Goal: Task Accomplishment & Management: Use online tool/utility

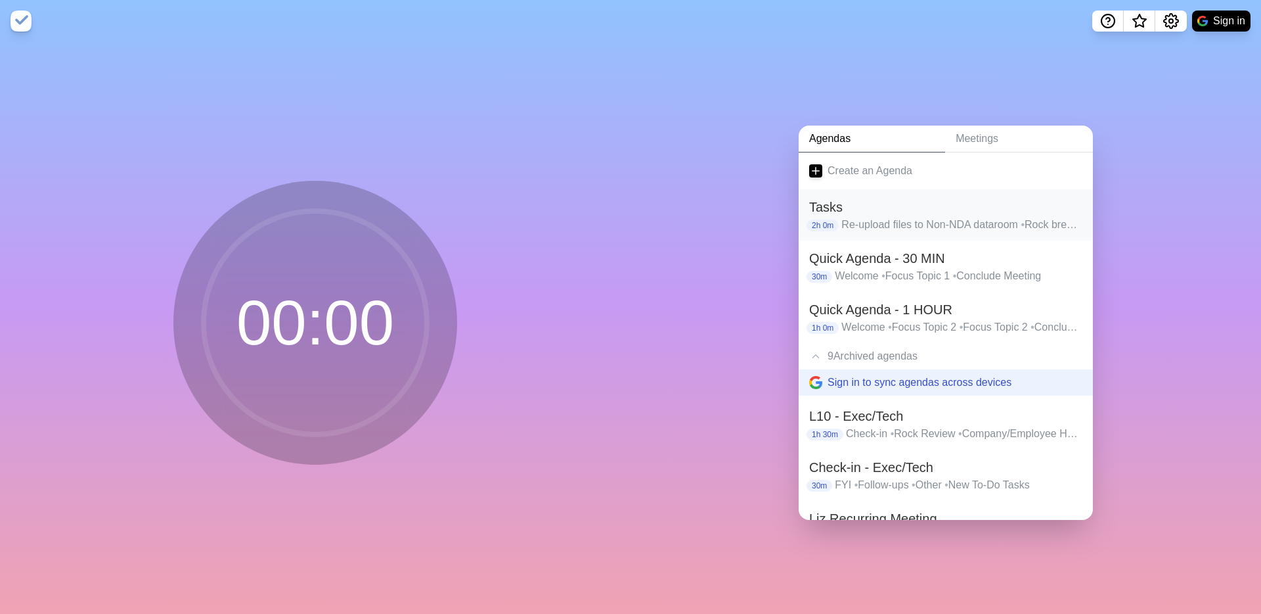
click at [911, 213] on h2 "Tasks" at bounding box center [945, 207] width 273 height 20
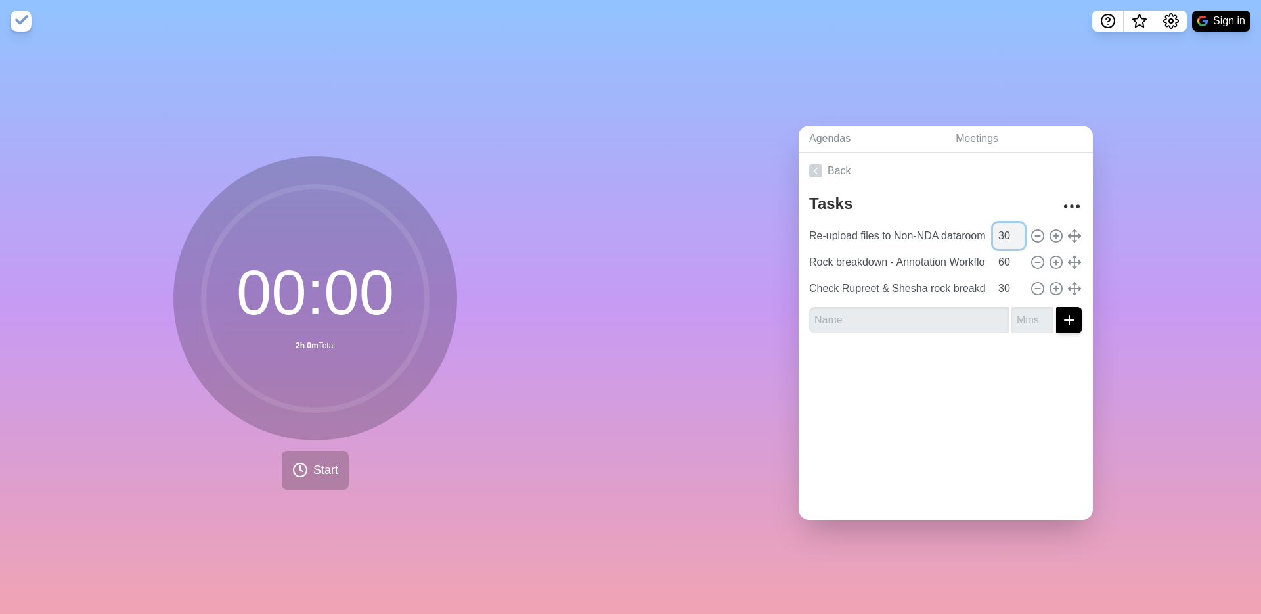
click at [1008, 233] on input "30" at bounding box center [1009, 236] width 32 height 26
type input "15"
click at [1003, 259] on input "60" at bounding box center [1009, 262] width 32 height 26
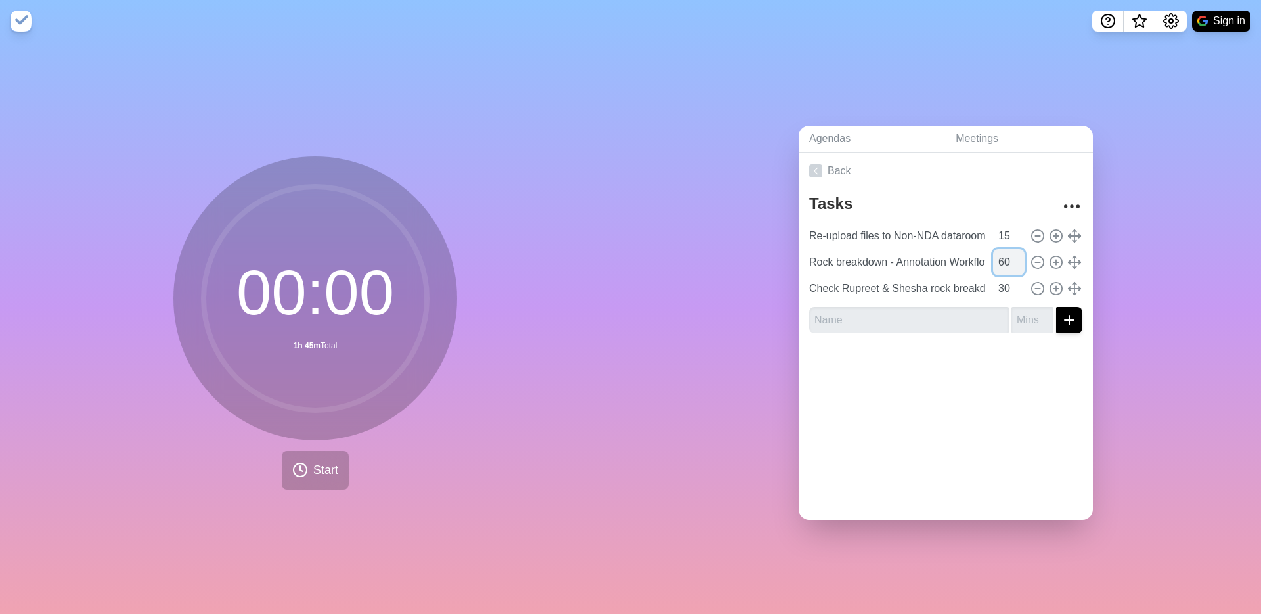
click at [1003, 259] on input "60" at bounding box center [1009, 262] width 32 height 26
click at [836, 288] on input "Check Rupreet & Shesha rock breakdown" at bounding box center [897, 288] width 187 height 26
click at [851, 288] on input "Check Rupreet & Shesha rock breakdown" at bounding box center [897, 288] width 187 height 26
click at [828, 321] on input "text" at bounding box center [909, 320] width 200 height 26
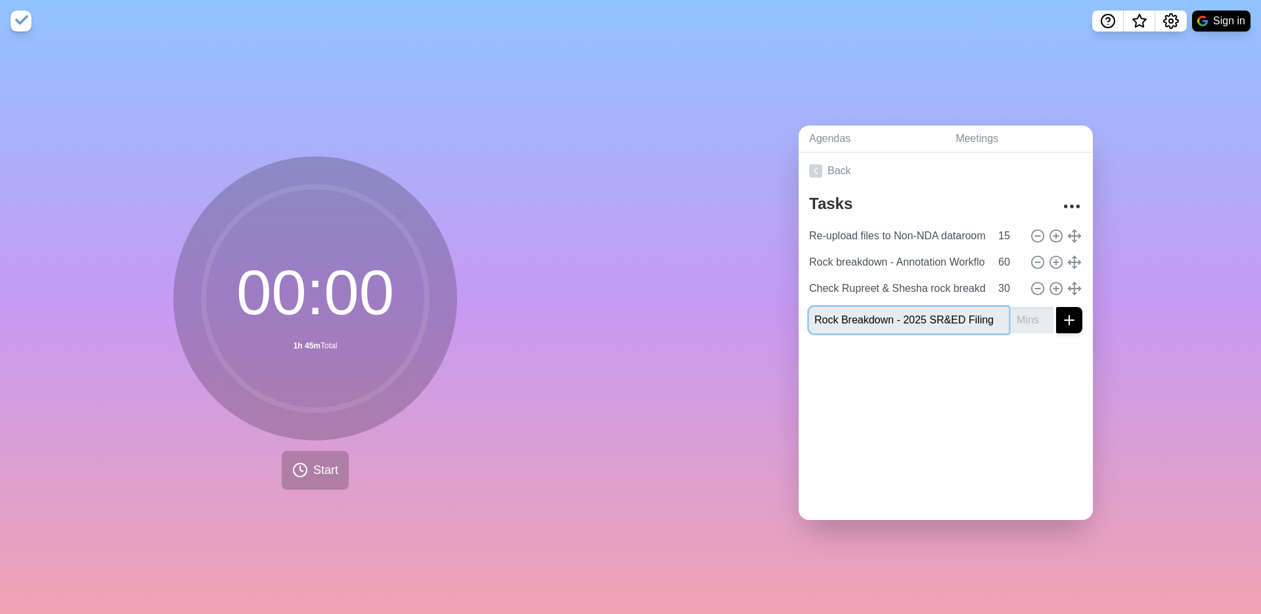
type input "Rock Breakdown - 2025 SR&ED Filing"
click at [1023, 315] on input "number" at bounding box center [1033, 320] width 42 height 26
type input "45"
click at [1012, 265] on input "60" at bounding box center [1009, 262] width 32 height 26
click at [1006, 262] on input "60" at bounding box center [1009, 262] width 32 height 26
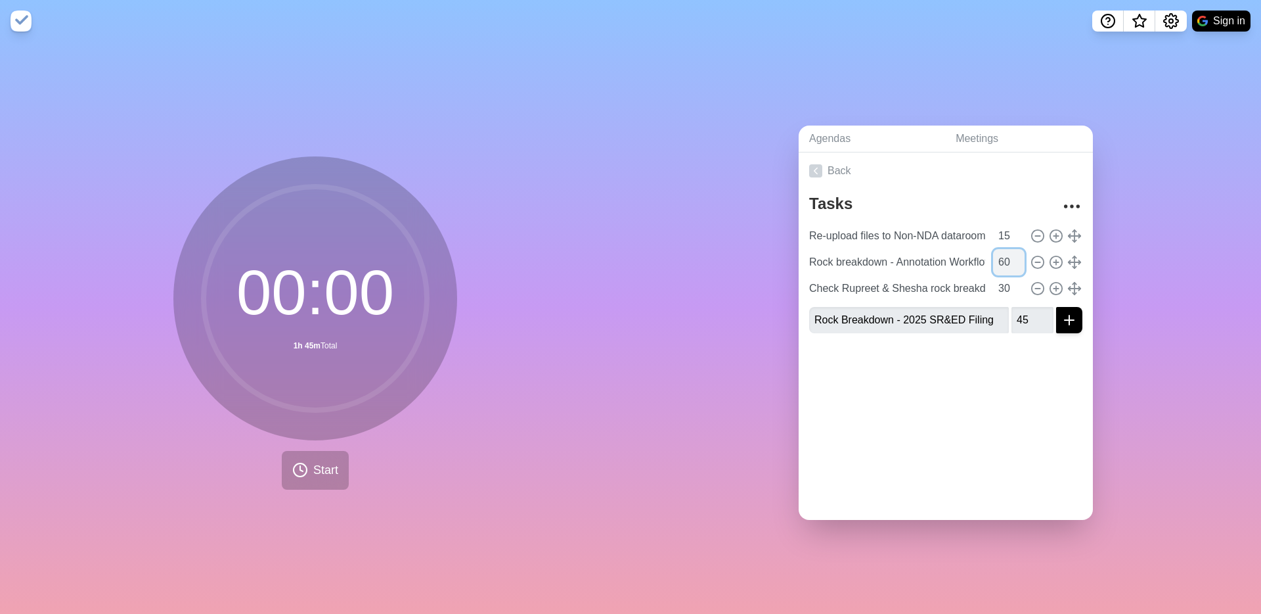
click at [1006, 262] on input "60" at bounding box center [1009, 262] width 32 height 26
type input "45"
click at [1024, 420] on div "Back Tasks Re-upload files to Non-NDA dataroom 15 Rock breakdown - Annotation W…" at bounding box center [946, 335] width 294 height 367
drag, startPoint x: 1073, startPoint y: 324, endPoint x: 1069, endPoint y: 286, distance: 38.2
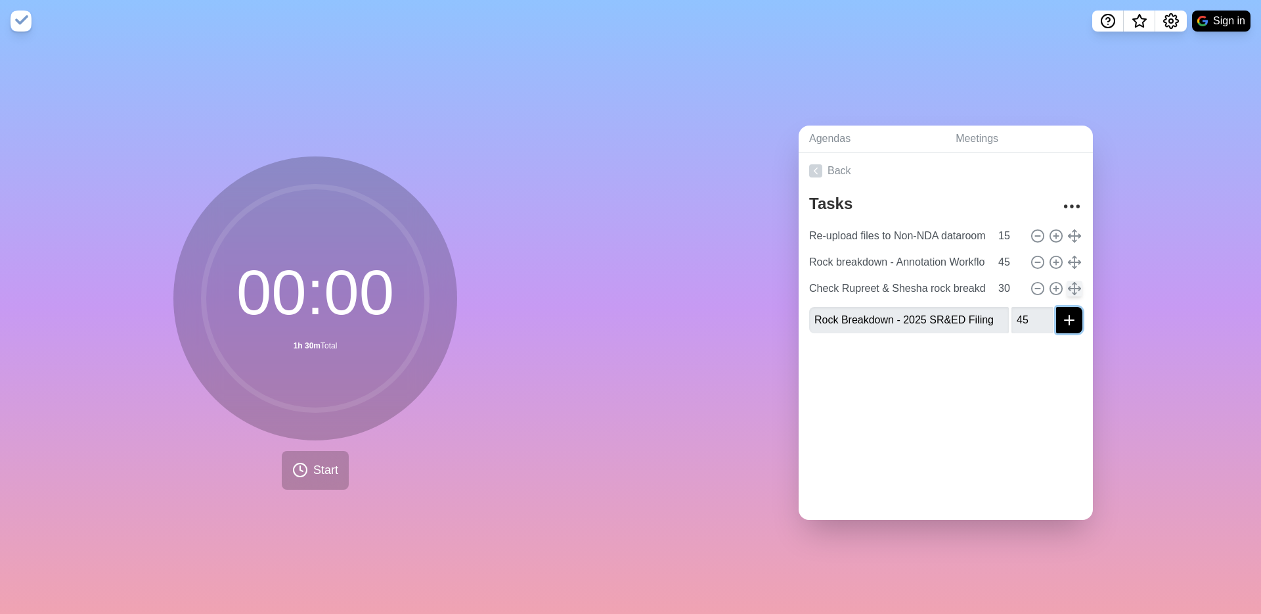
click at [1069, 286] on div "Tasks Re-upload files to Non-NDA dataroom 15 Rock breakdown - Annotation Workfl…" at bounding box center [946, 266] width 294 height 154
click at [1069, 315] on line "submit" at bounding box center [1069, 319] width 0 height 9
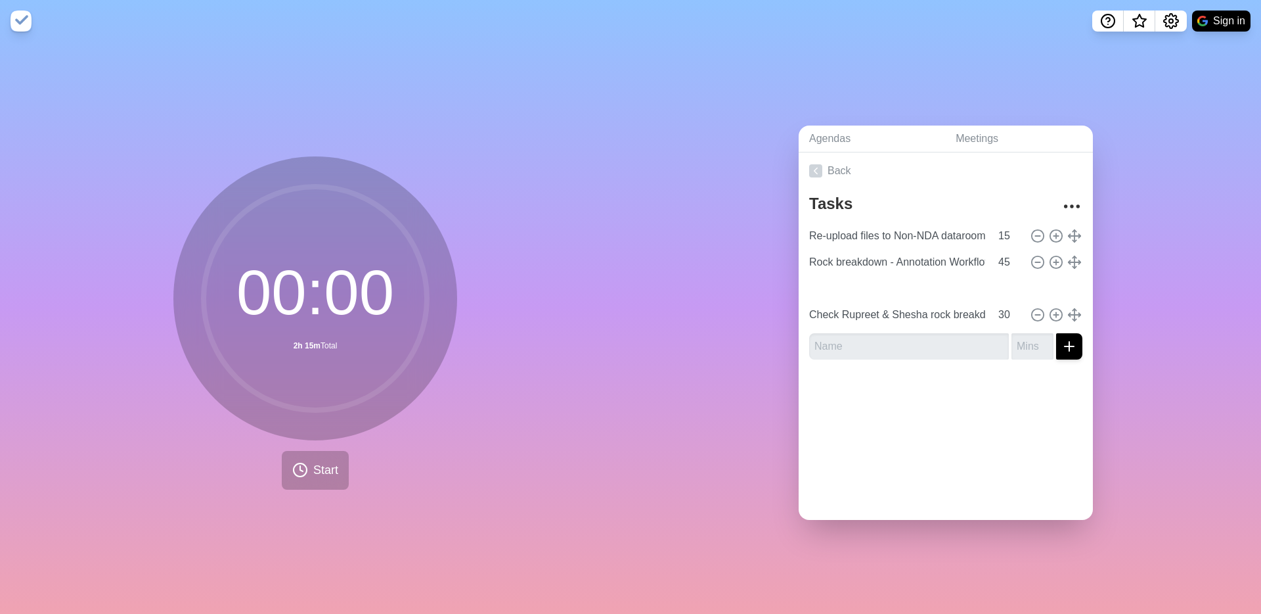
type input "Rock Breakdown - 2025 SR&ED Filing"
type input "45"
type input "Check Rupreet & Shesha rock breakdown"
type input "30"
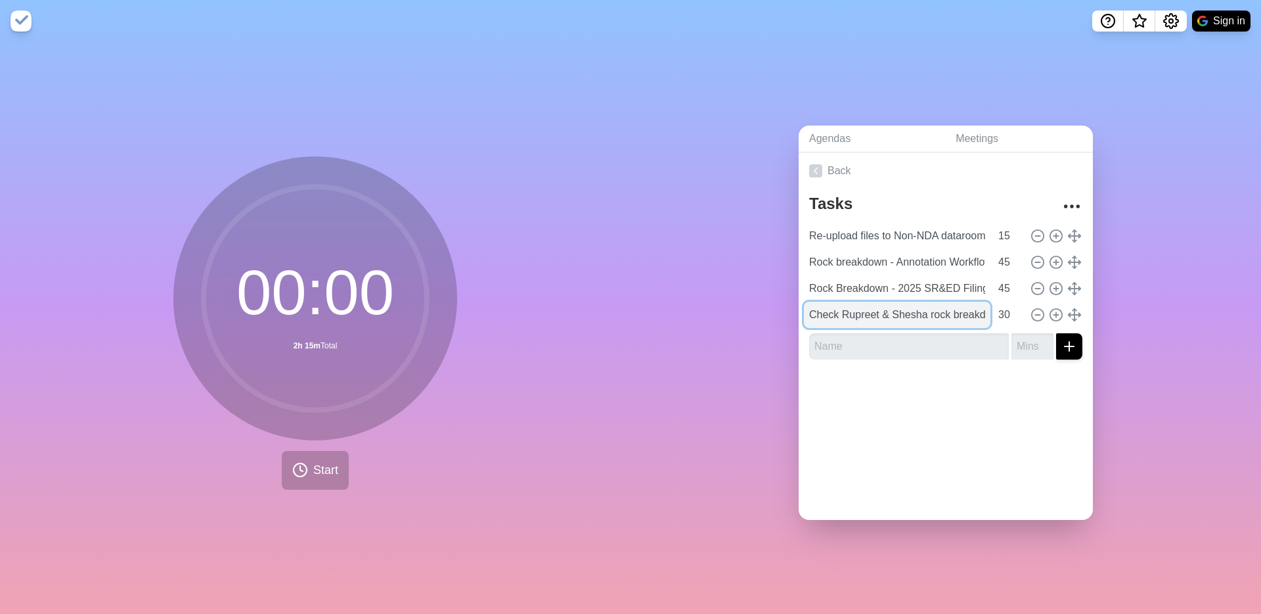
click at [839, 317] on input "Check Rupreet & Shesha rock breakdown" at bounding box center [897, 315] width 187 height 26
click at [851, 313] on input "Check Rupreet & Shesha rock breakdown" at bounding box center [897, 315] width 187 height 26
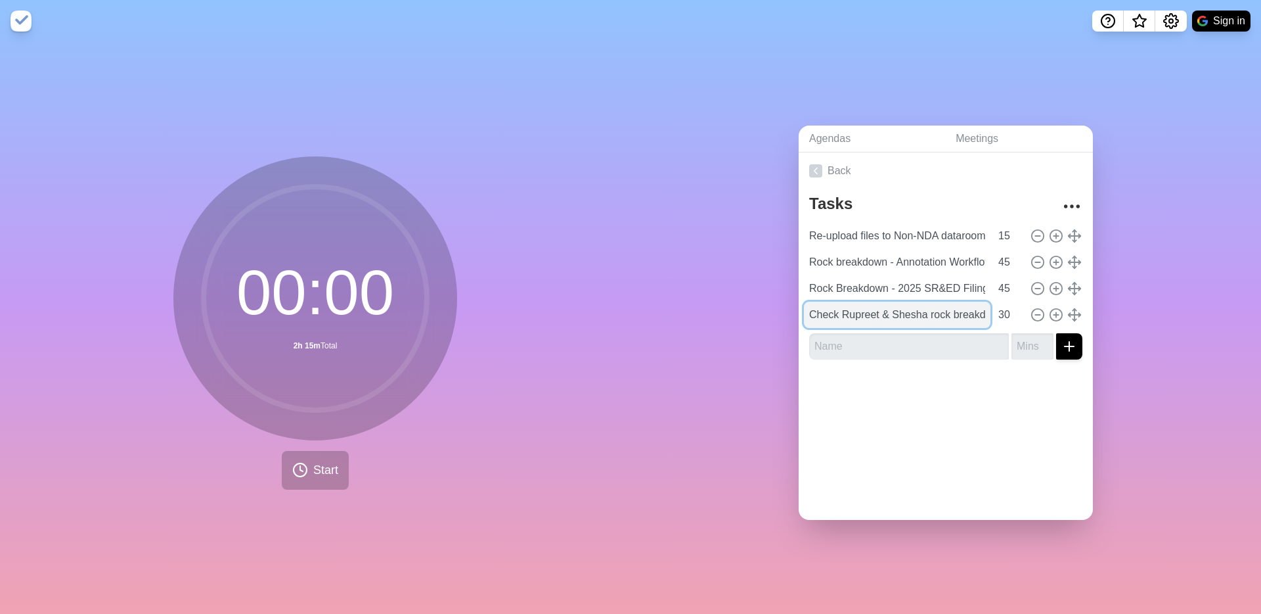
click at [858, 313] on input "Check Rupreet & Shesha rock breakdown" at bounding box center [897, 315] width 187 height 26
click at [964, 379] on div at bounding box center [946, 396] width 294 height 53
click at [851, 351] on input "text" at bounding box center [909, 346] width 200 height 26
type input "C"
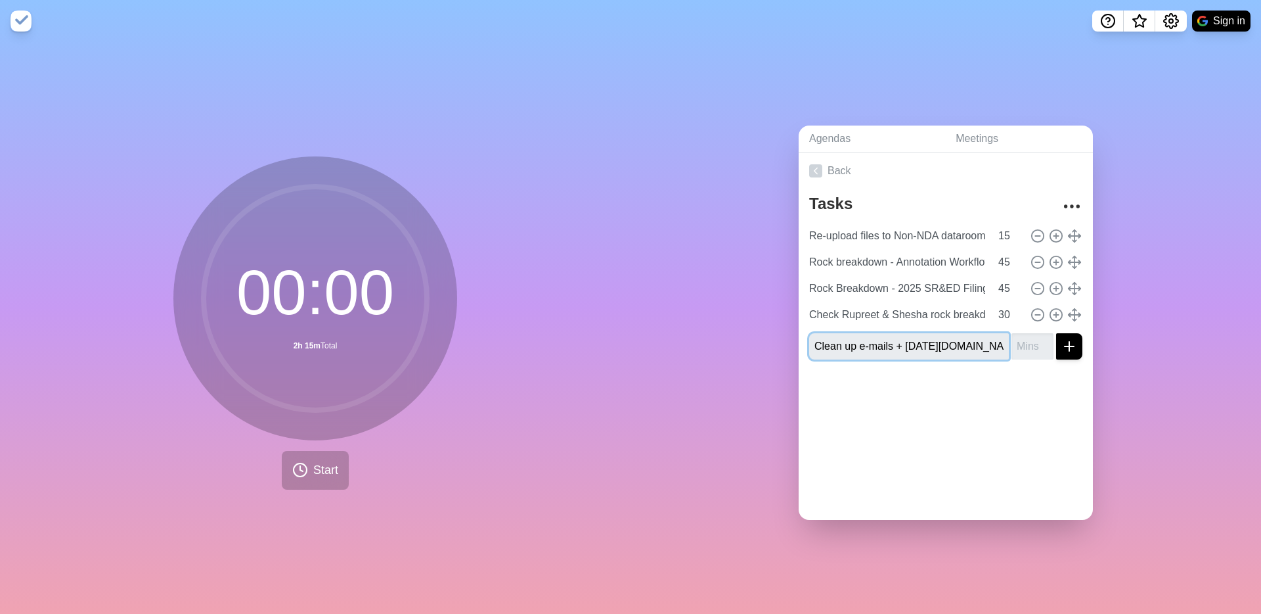
type input "Clean up e-mails + [DATE][DOMAIN_NAME]"
click at [1023, 339] on input "number" at bounding box center [1033, 346] width 42 height 26
type input "30"
click at [1072, 342] on icon "submit" at bounding box center [1070, 346] width 16 height 16
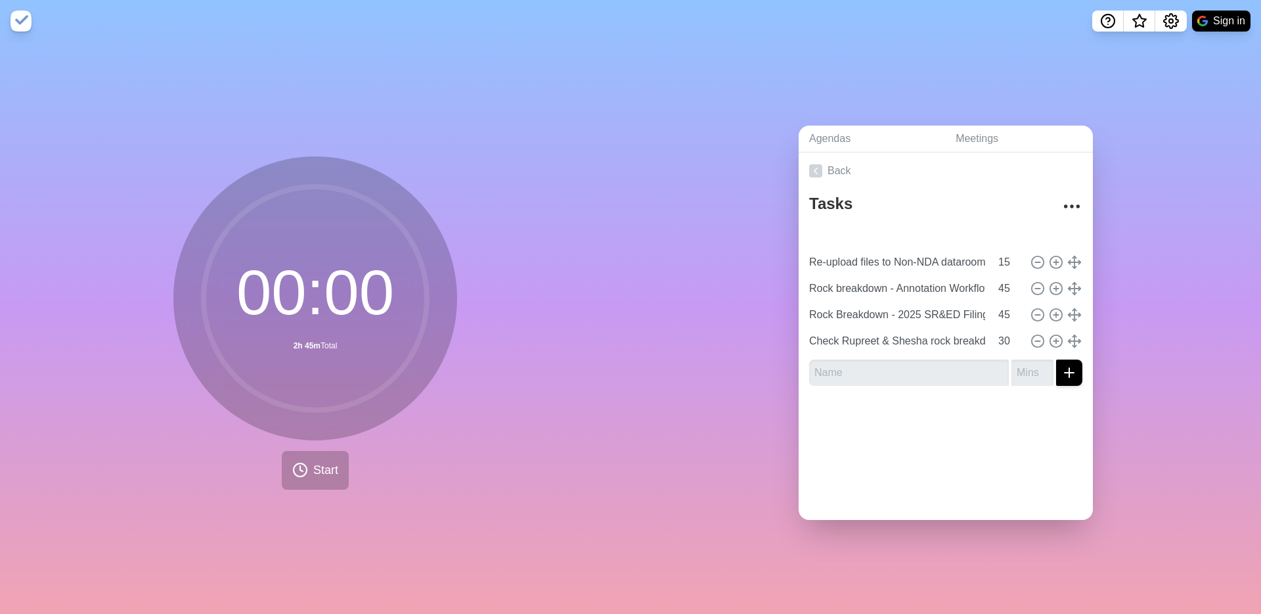
type input "Clean up e-mails + [DATE][DOMAIN_NAME]"
type input "30"
type input "Re-upload files to Non-NDA dataroom"
type input "15"
type input "Rock breakdown - Annotation Workflow"
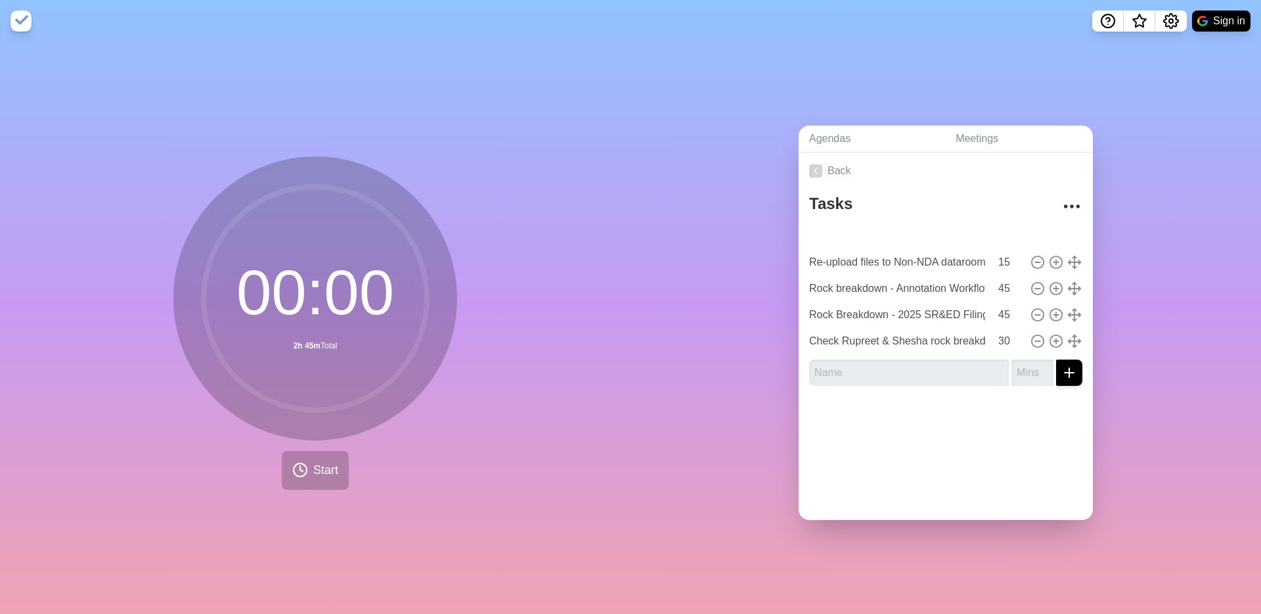
type input "Rock Breakdown - 2025 SR&ED Filing"
type input "45"
type input "Check Rupreet & Shesha rock breakdown"
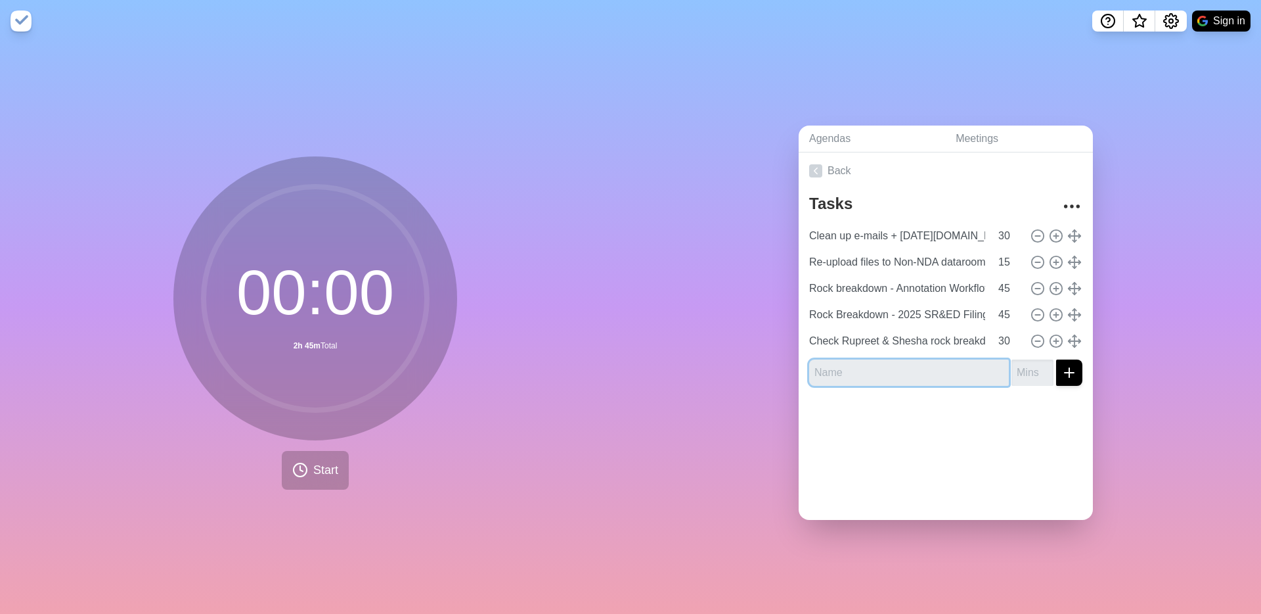
click at [839, 371] on input "text" at bounding box center [909, 372] width 200 height 26
type input "Check [PERSON_NAME] contract comments"
click at [1023, 372] on input "number" at bounding box center [1033, 372] width 42 height 26
type input "30"
click at [1068, 374] on icon "submit" at bounding box center [1070, 373] width 16 height 16
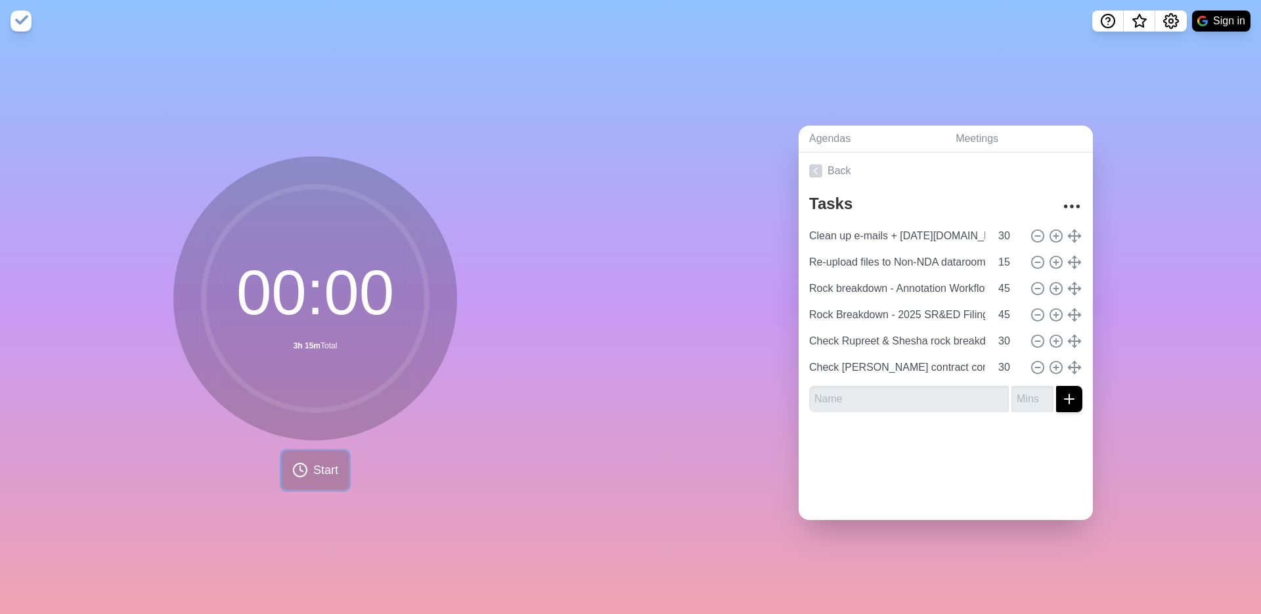
click at [319, 468] on span "Start" at bounding box center [325, 470] width 25 height 18
